Goal: Task Accomplishment & Management: Use online tool/utility

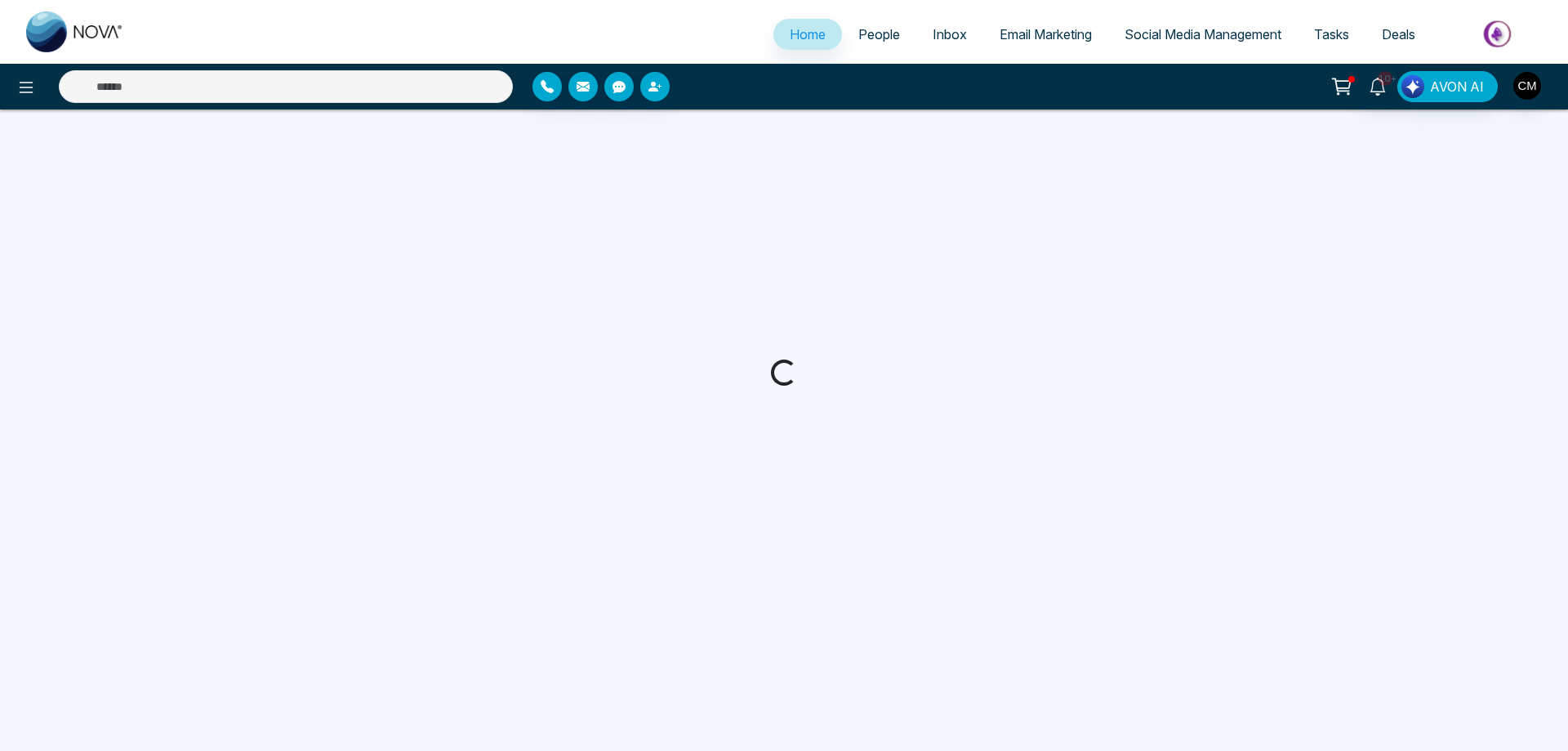
select select "*"
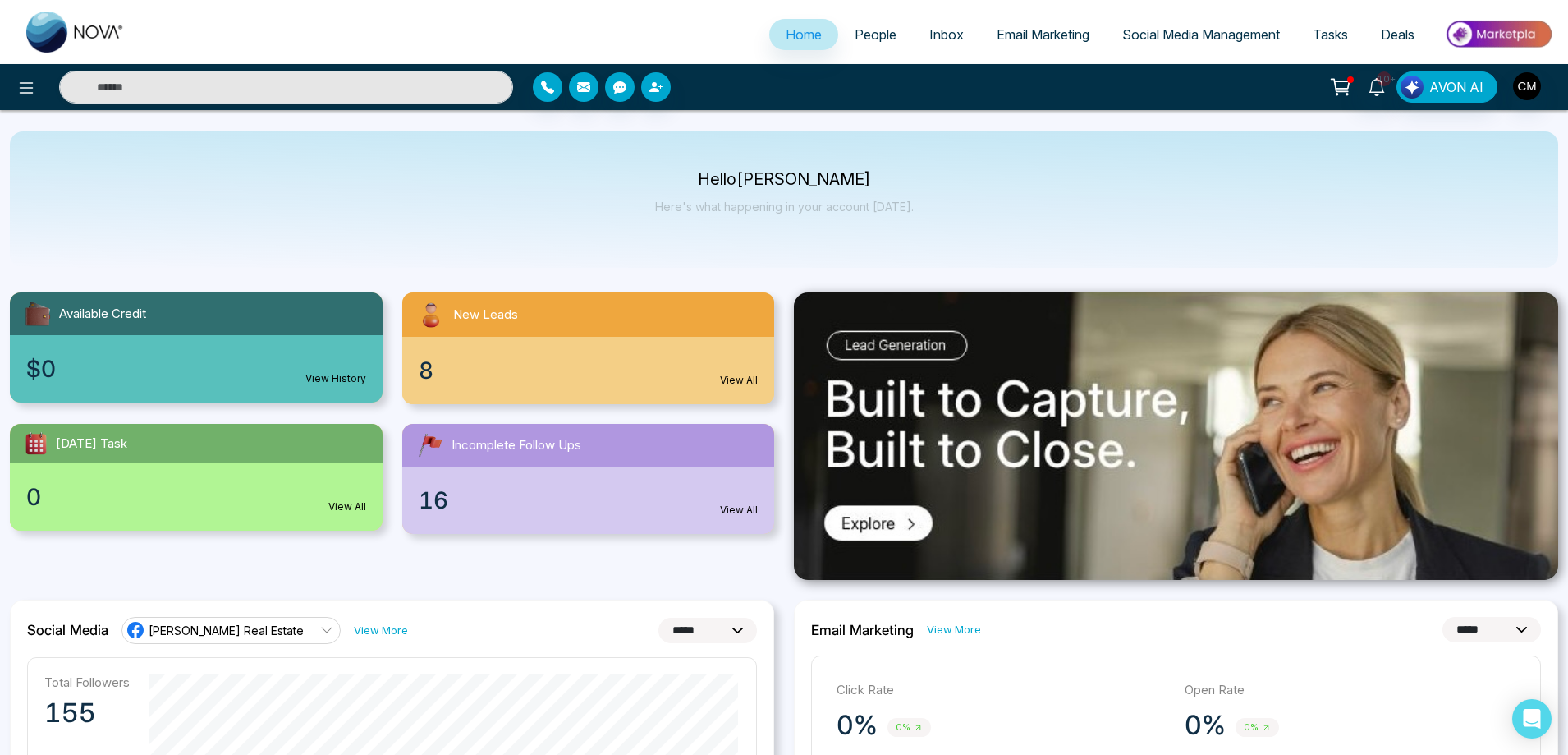
click at [1160, 39] on span "Social Media Management" at bounding box center [1201, 35] width 158 height 17
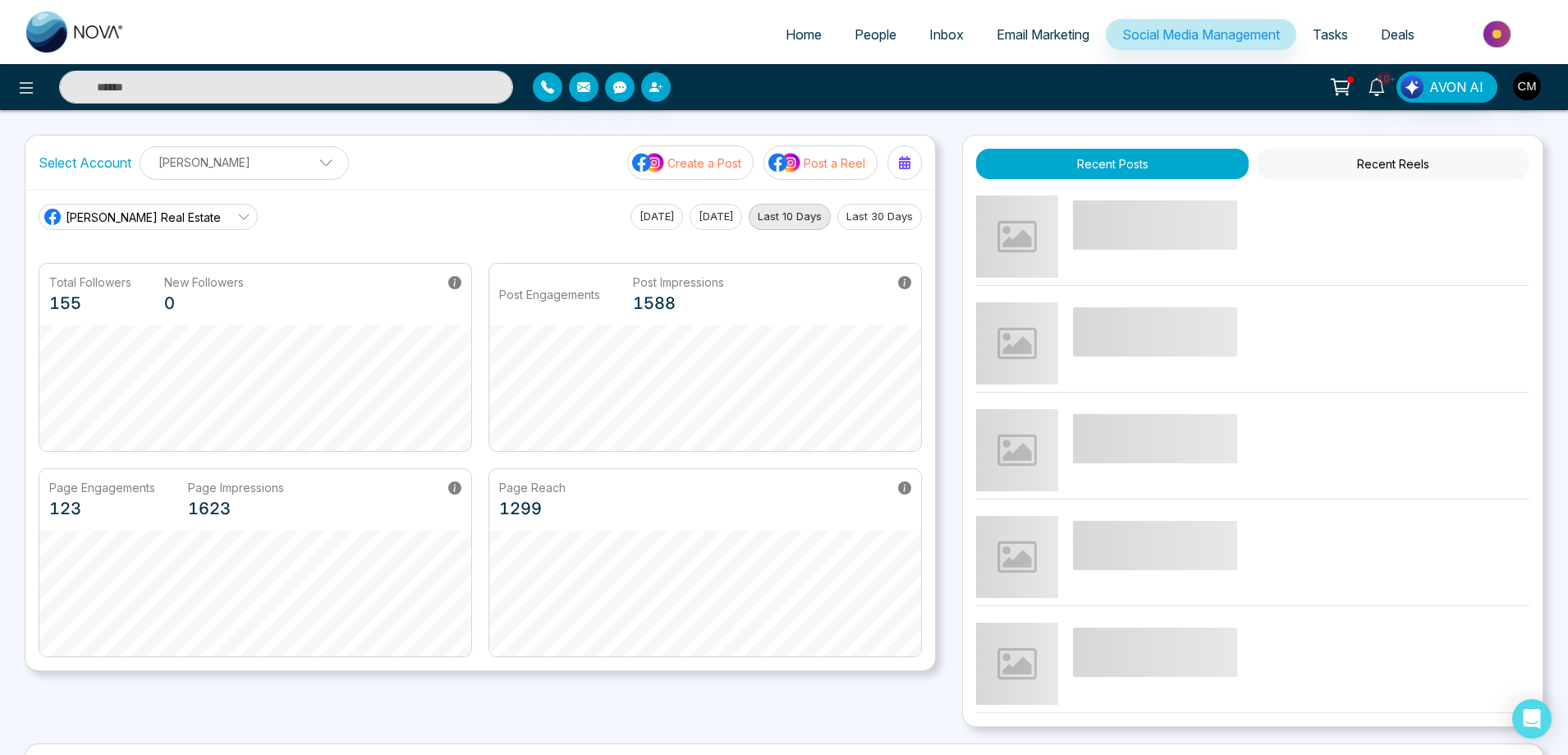
click at [712, 173] on button "Create a Post" at bounding box center [690, 162] width 127 height 35
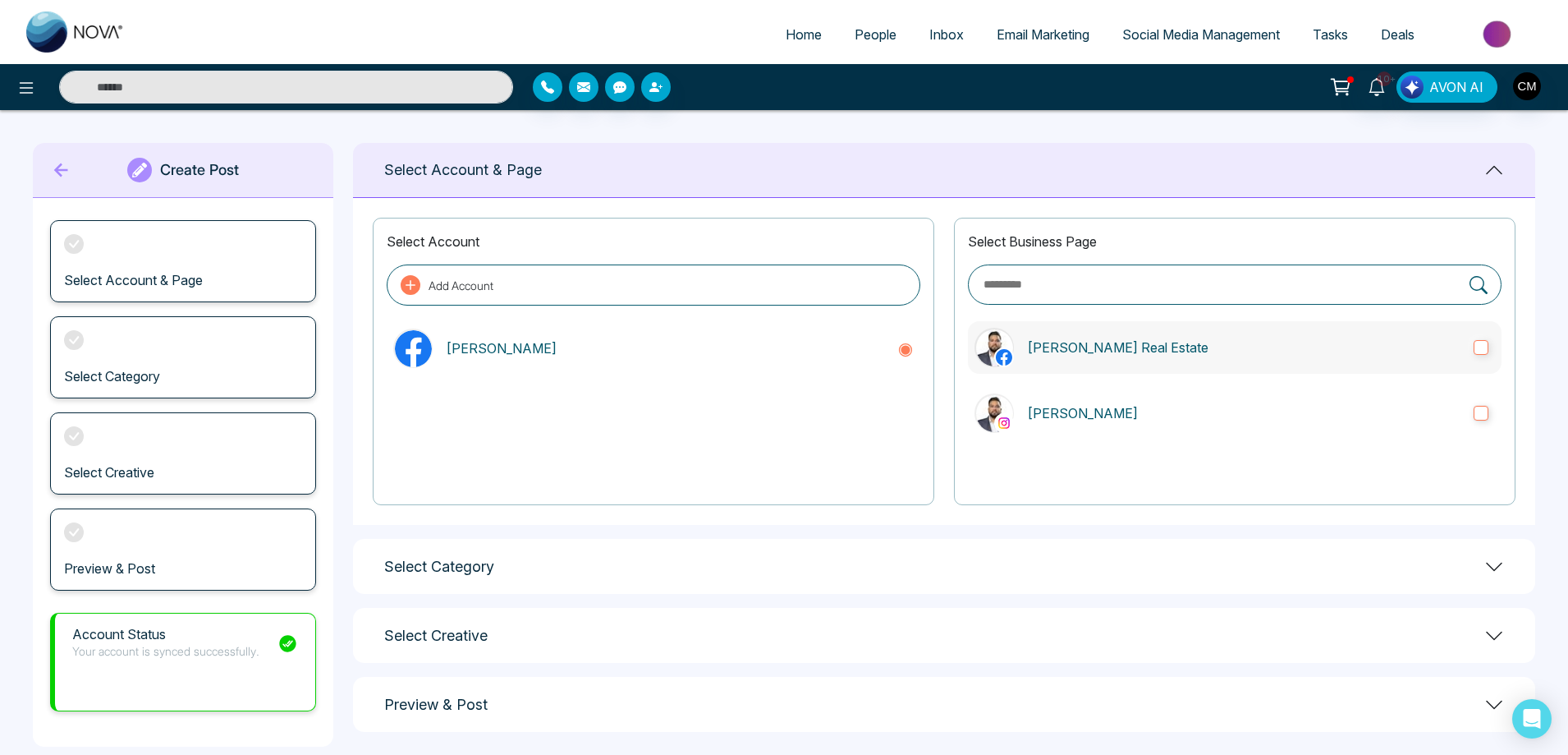
click at [1109, 357] on label "[PERSON_NAME] Real Estate" at bounding box center [1235, 346] width 533 height 52
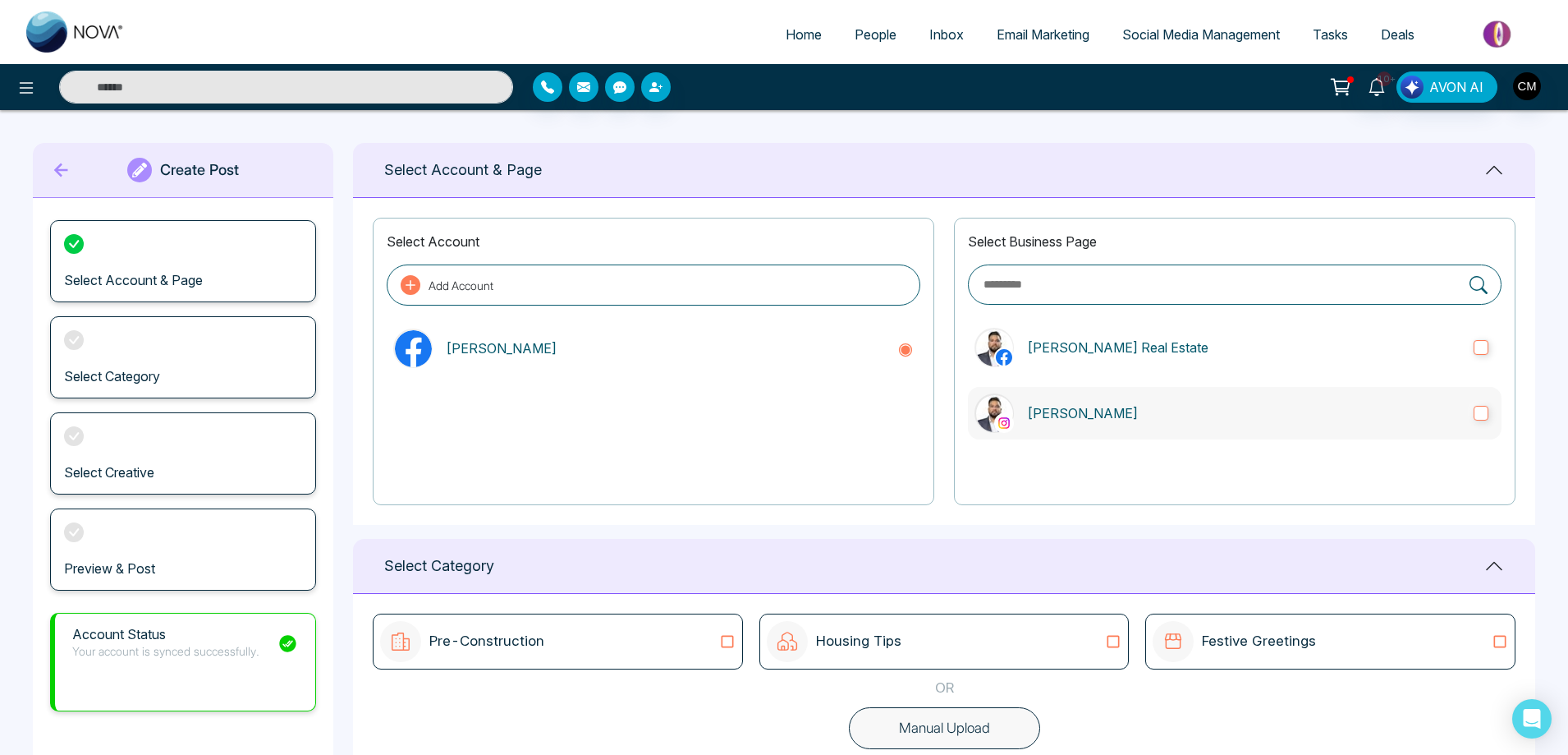
click at [1088, 412] on p "[PERSON_NAME]" at bounding box center [1243, 413] width 433 height 19
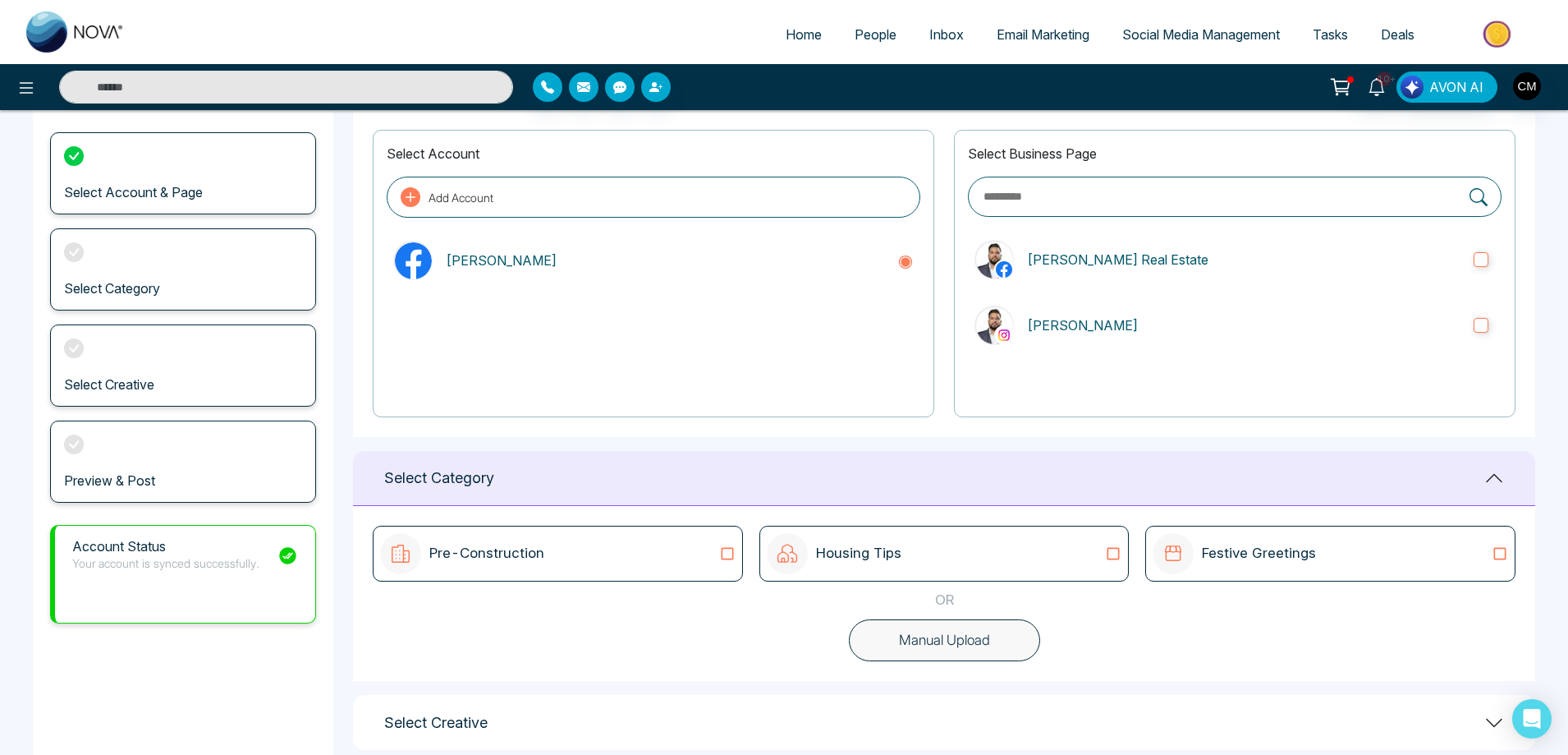
scroll to position [185, 0]
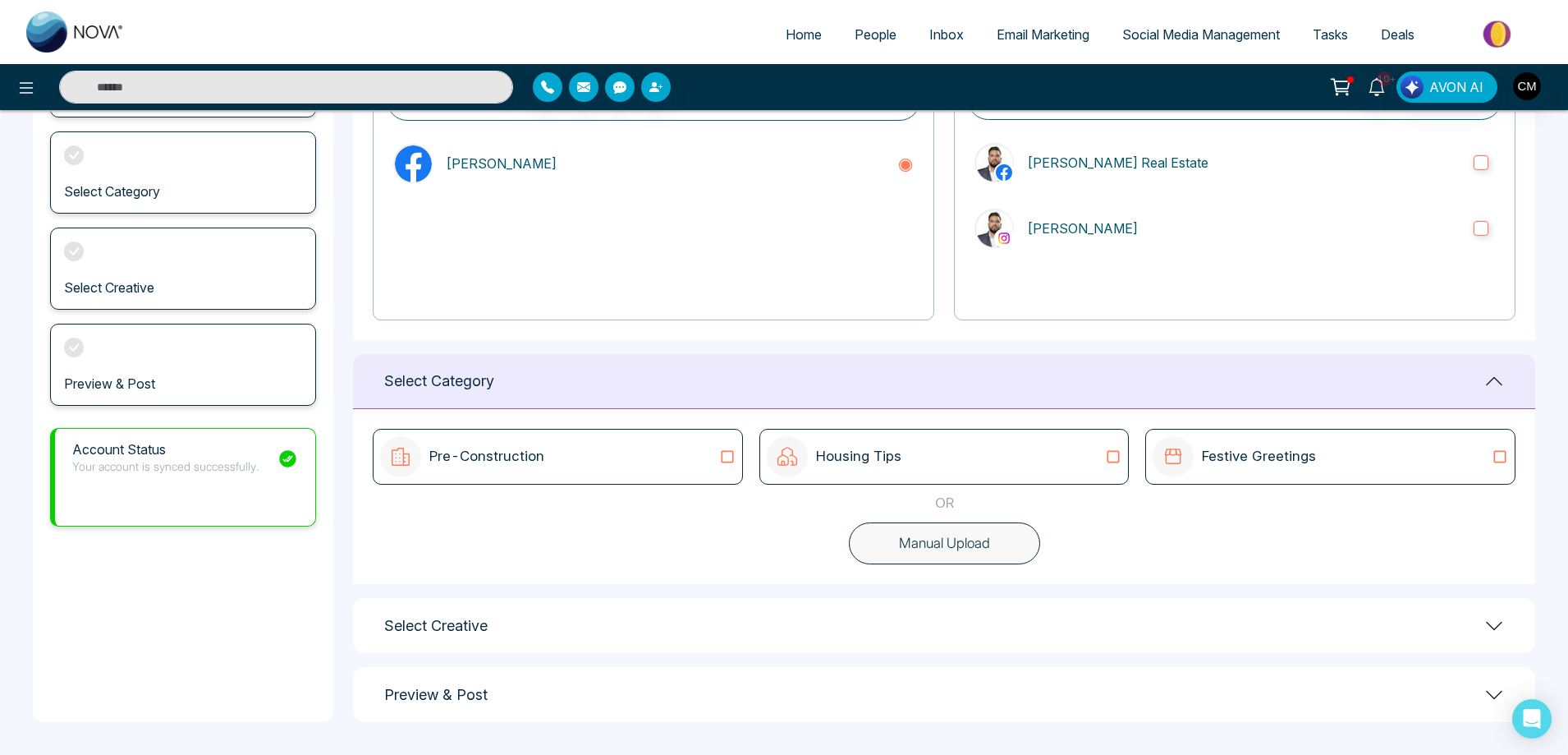
click at [572, 451] on div "Pre-Construction" at bounding box center [557, 456] width 355 height 41
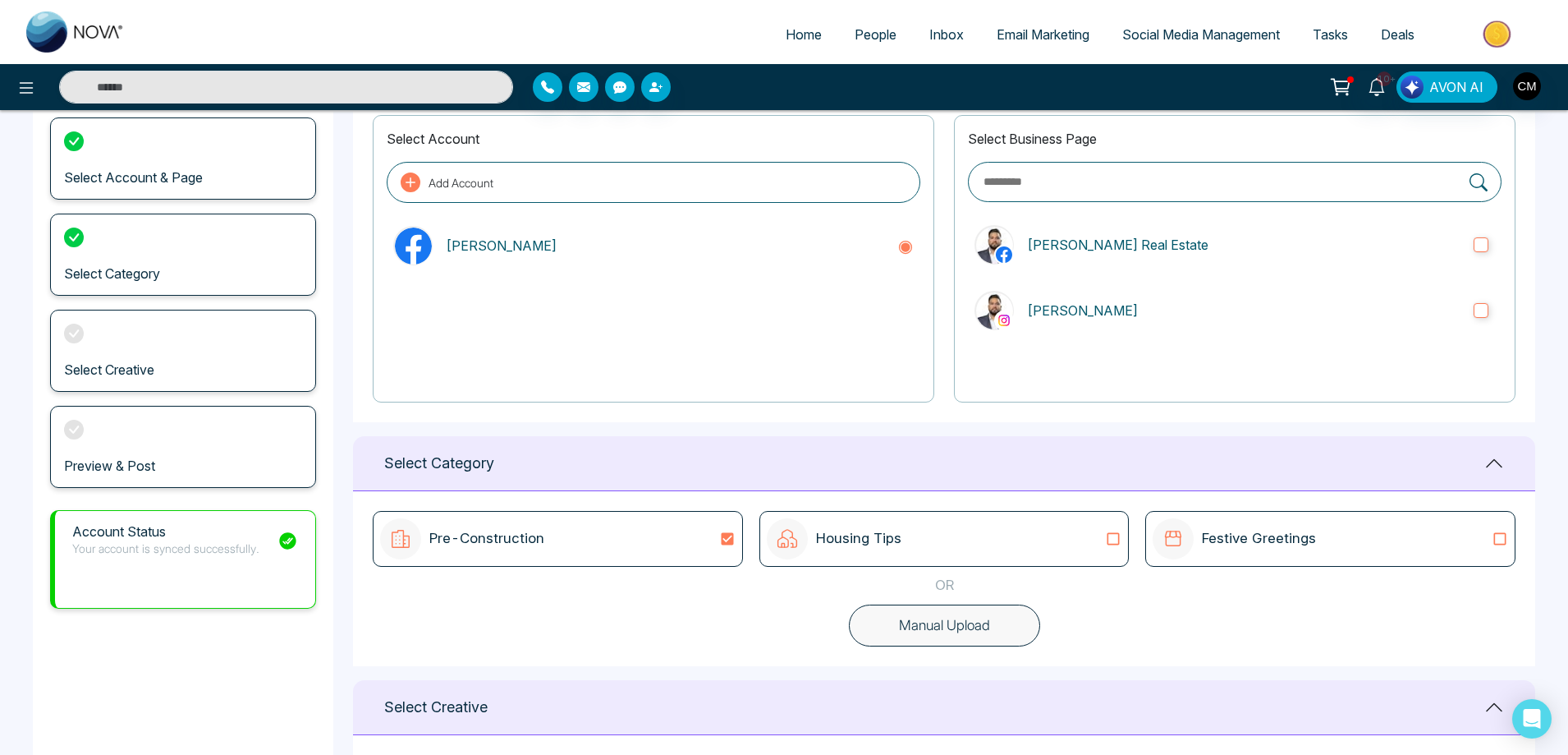
scroll to position [432, 0]
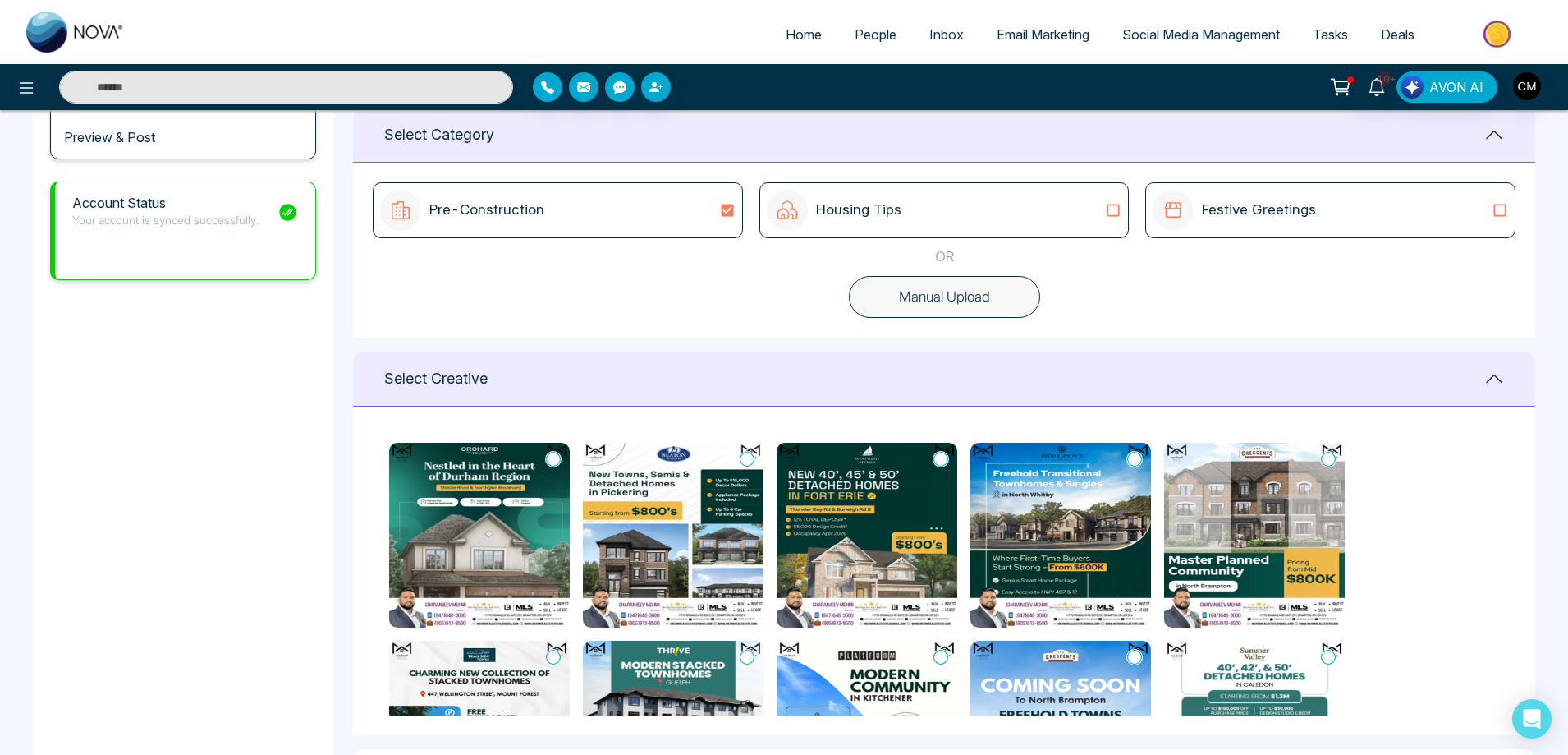
click at [1006, 45] on link "Email Marketing" at bounding box center [1044, 34] width 126 height 31
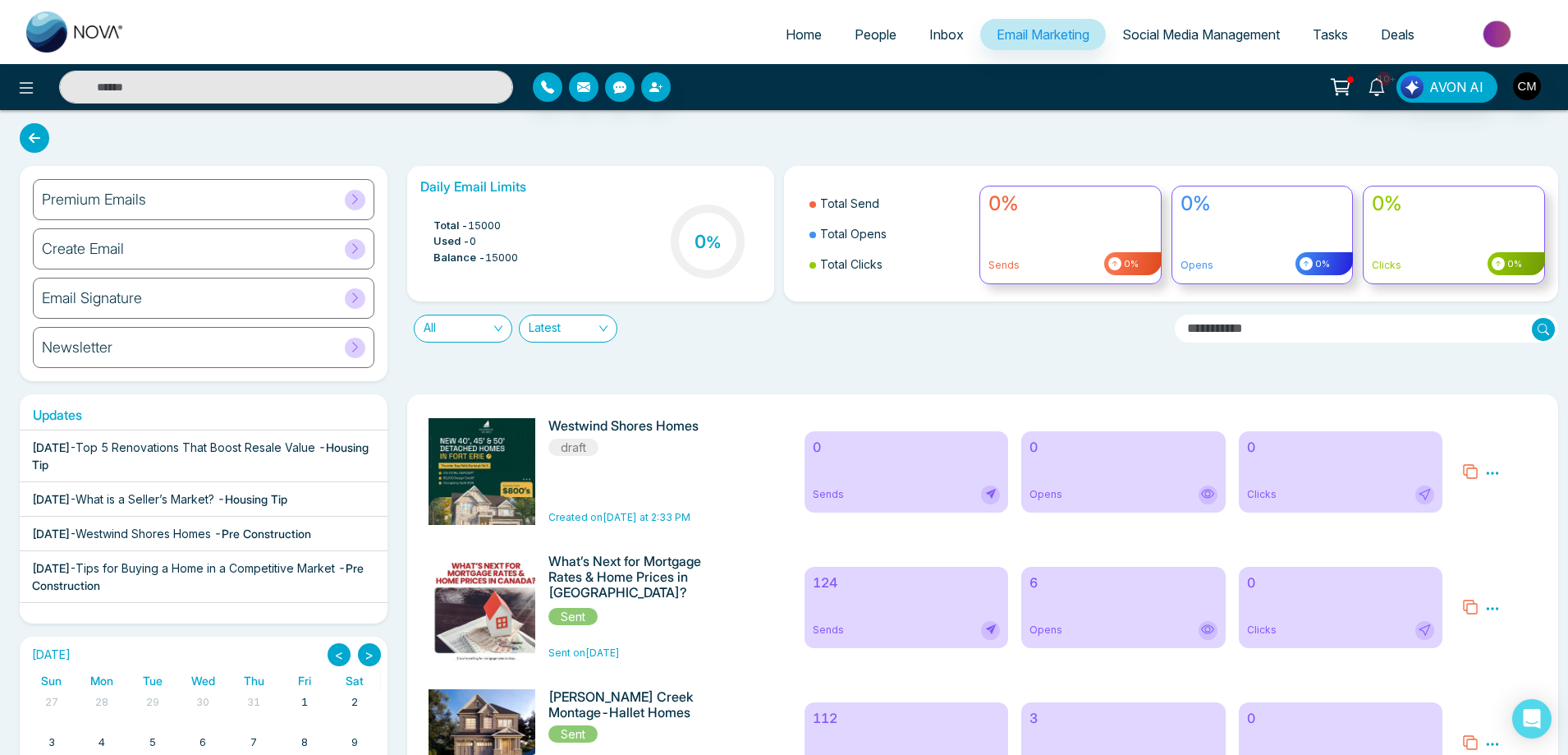
click at [156, 204] on div "Premium Emails" at bounding box center [204, 199] width 342 height 41
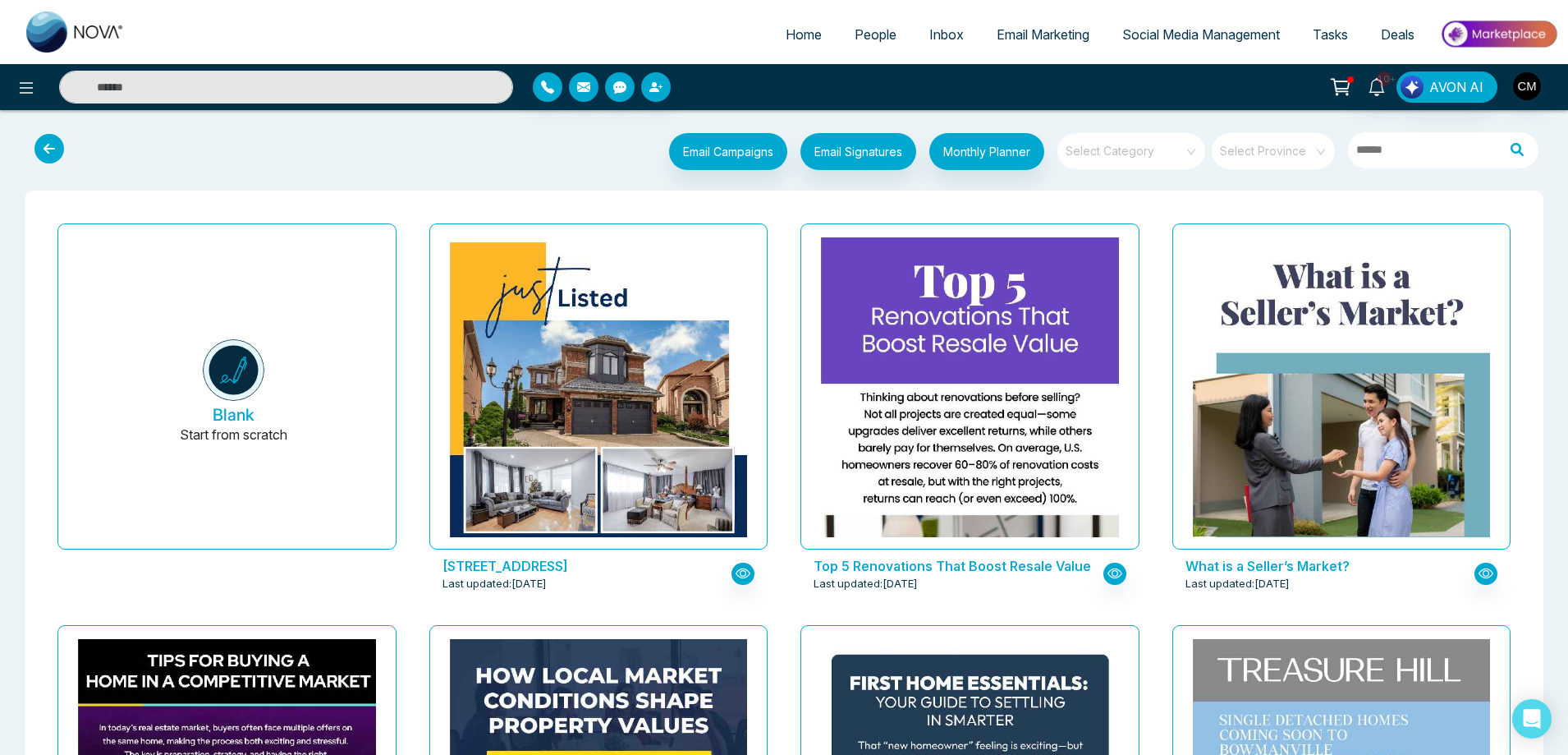
click at [48, 154] on icon at bounding box center [49, 148] width 29 height 29
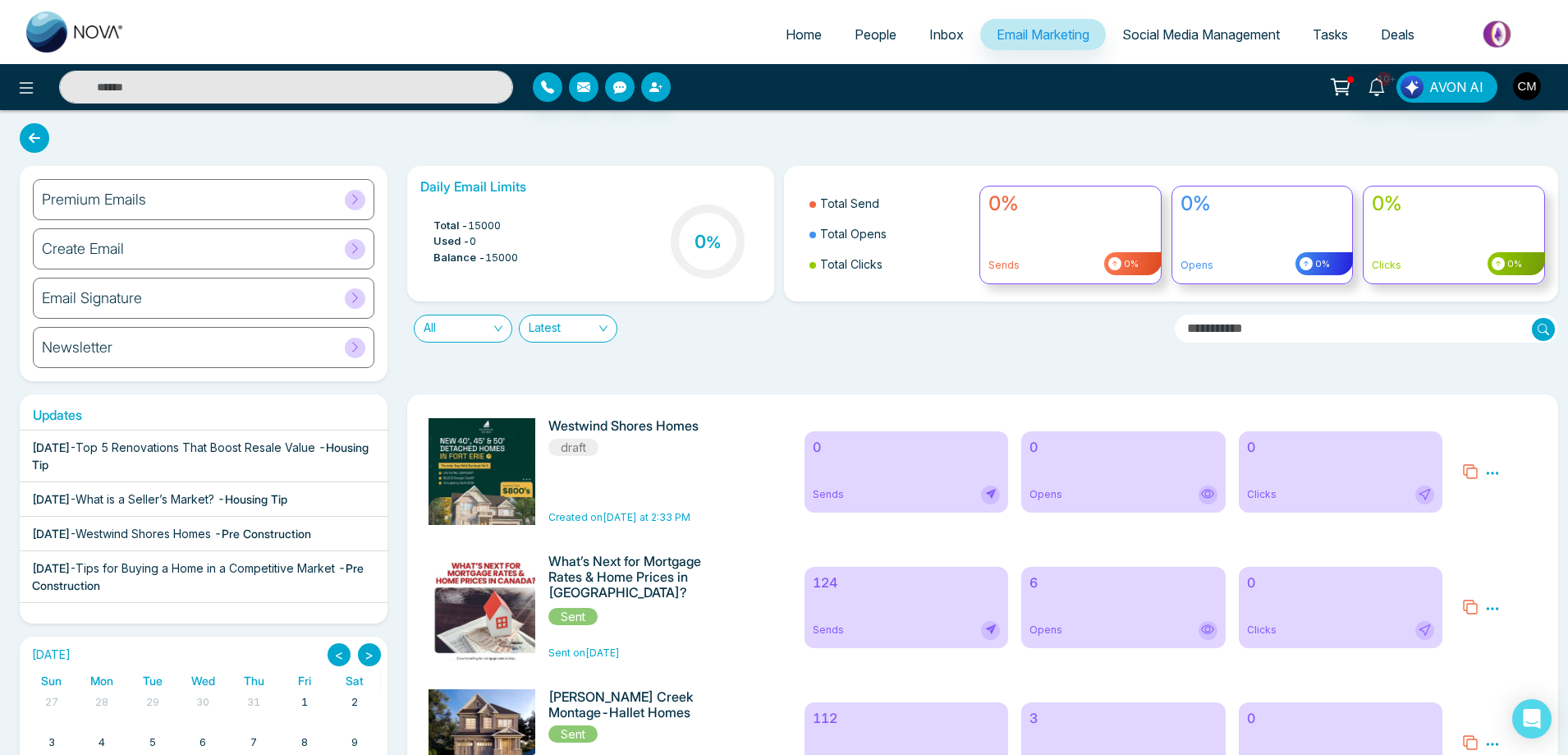
click at [206, 251] on div "Create Email" at bounding box center [204, 249] width 342 height 41
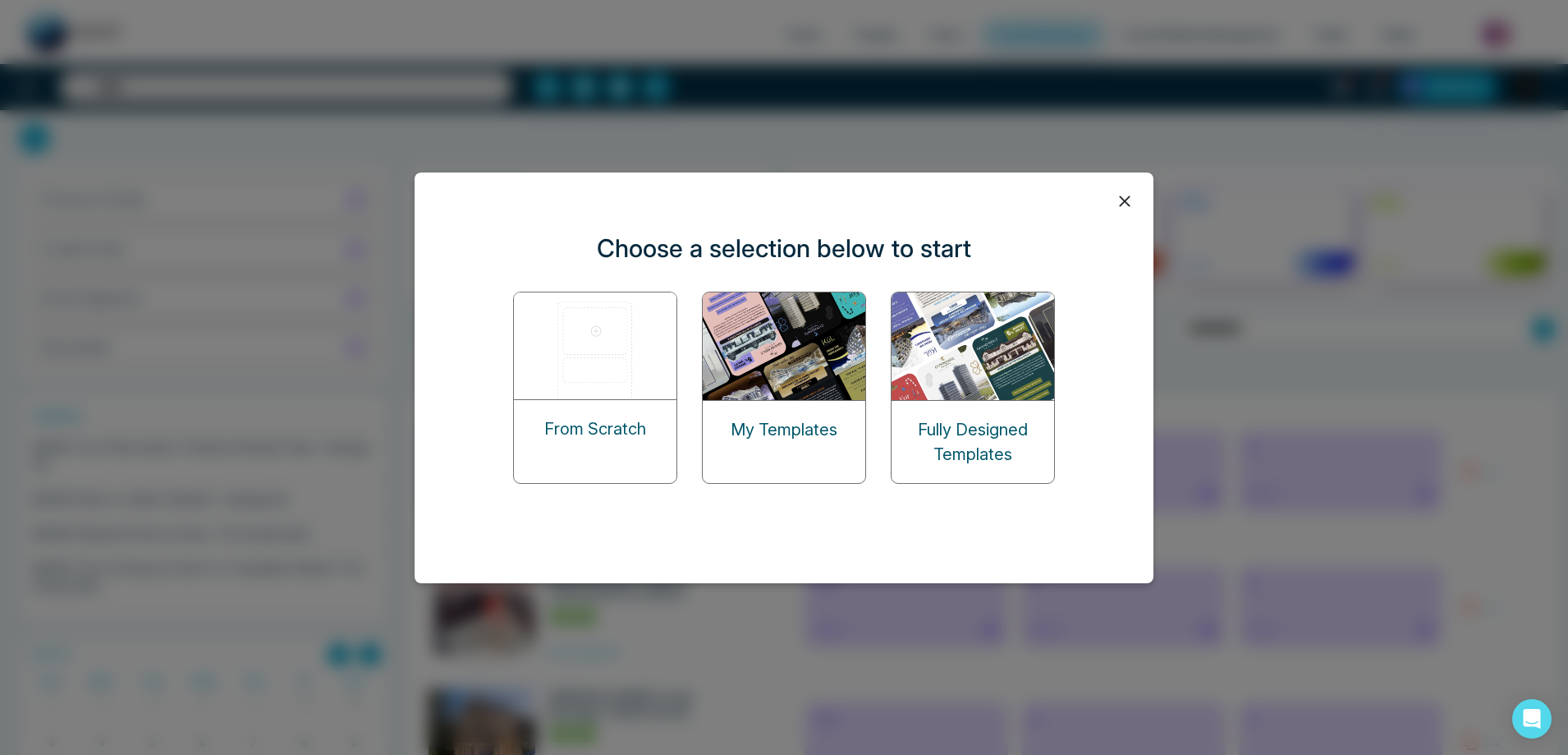
click at [826, 437] on p "My Templates" at bounding box center [784, 430] width 106 height 25
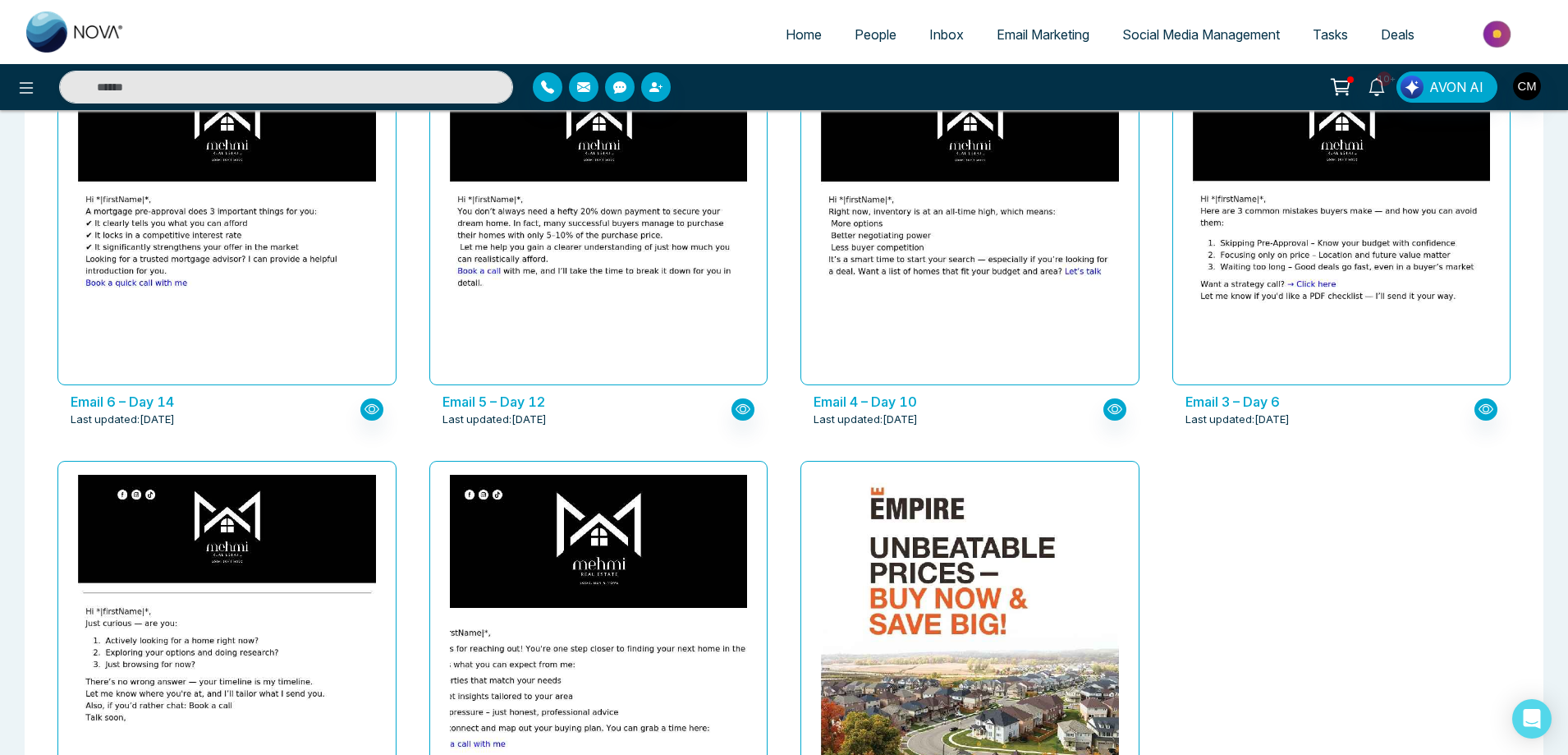
scroll to position [1911, 0]
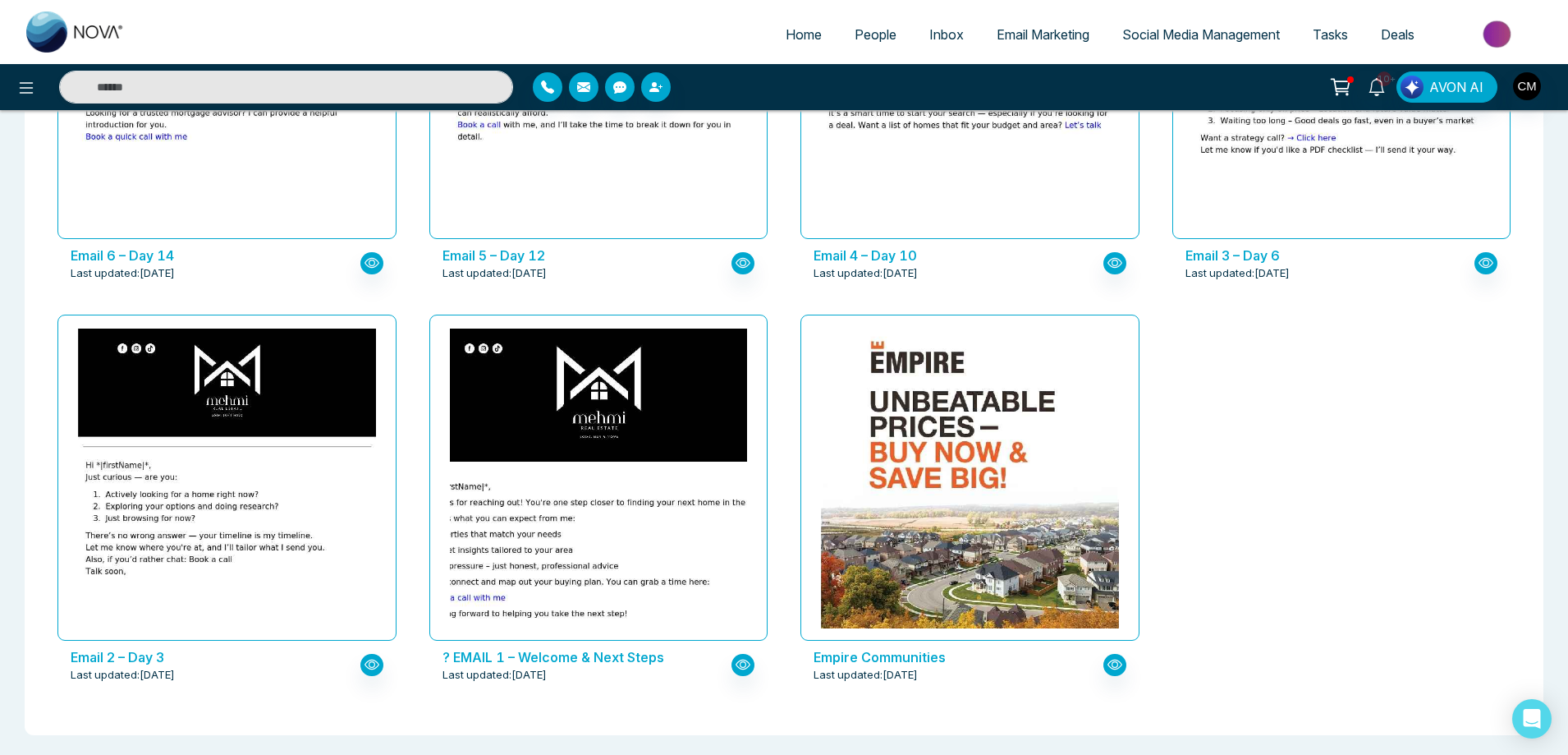
click at [74, 35] on img at bounding box center [75, 32] width 98 height 41
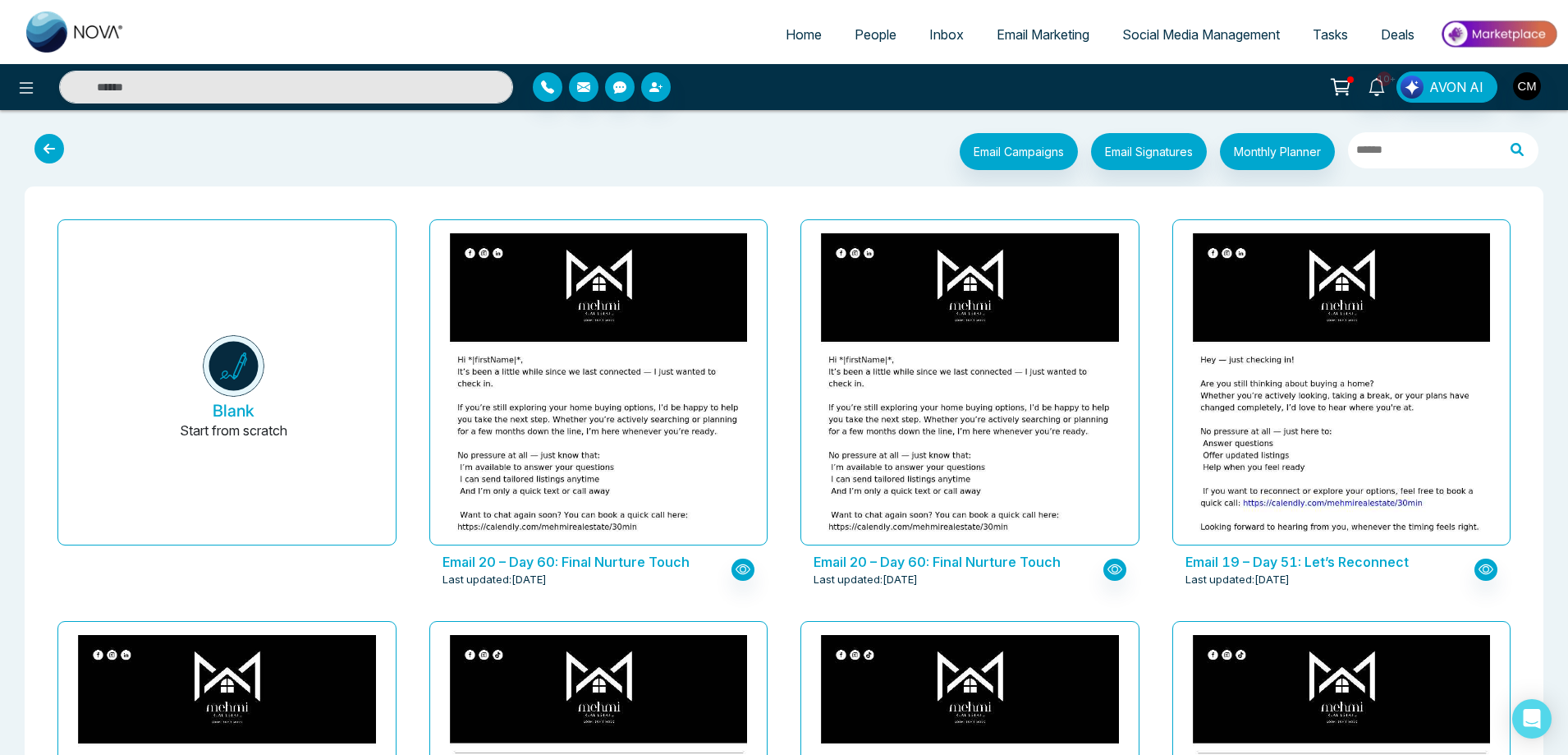
select select "*"
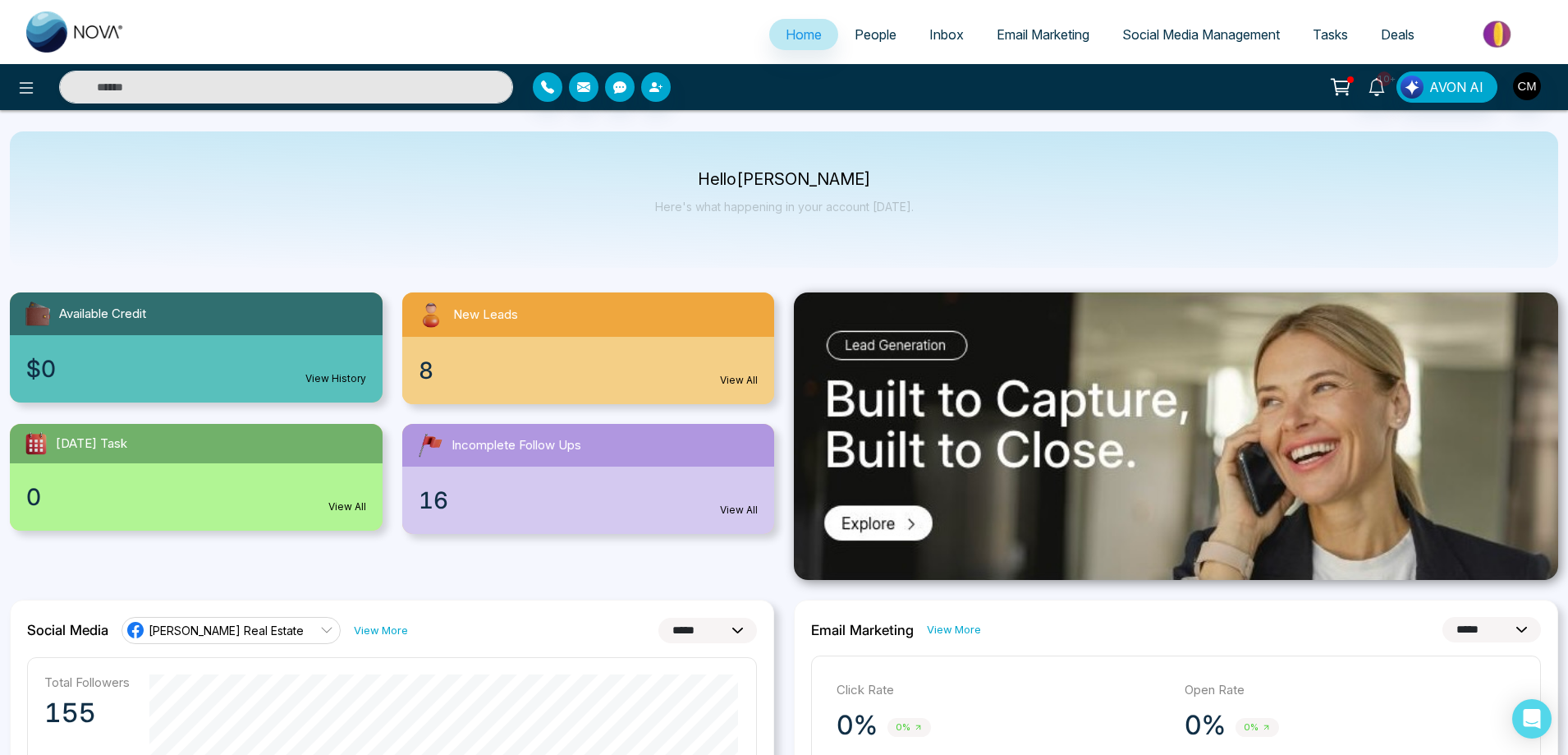
click at [459, 361] on div "8 View All" at bounding box center [588, 370] width 373 height 67
